Goal: Check status

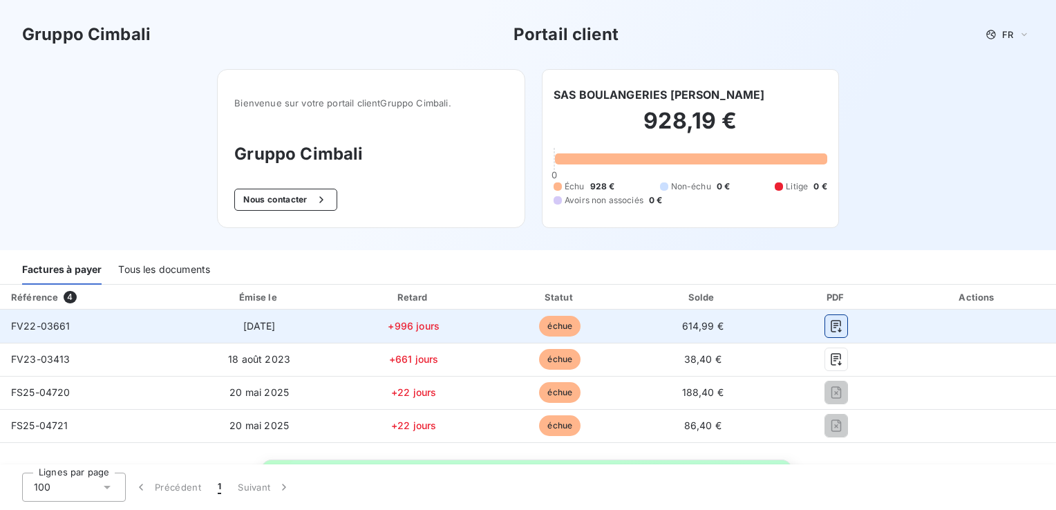
click at [829, 326] on icon "button" at bounding box center [836, 326] width 14 height 14
